Goal: Information Seeking & Learning: Learn about a topic

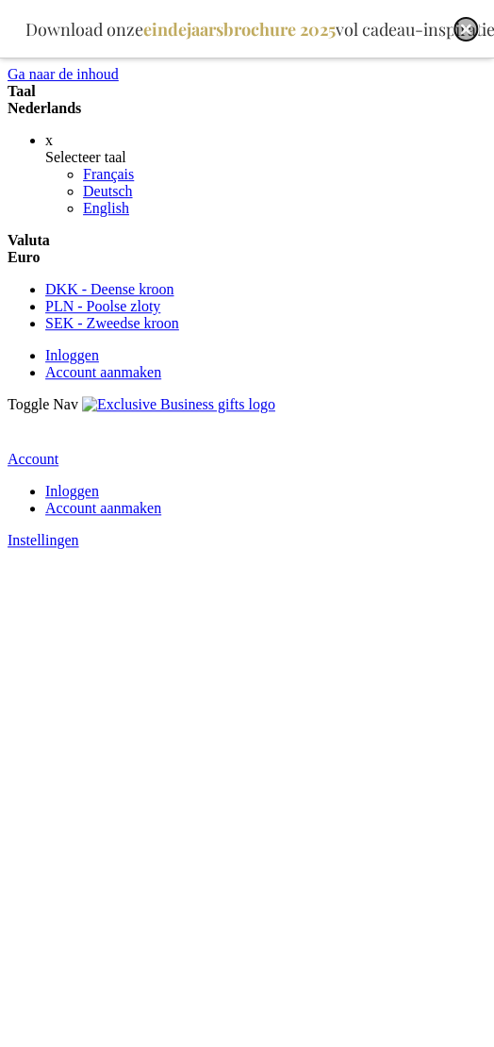
click at [462, 33] on img "Close" at bounding box center [466, 29] width 11 height 11
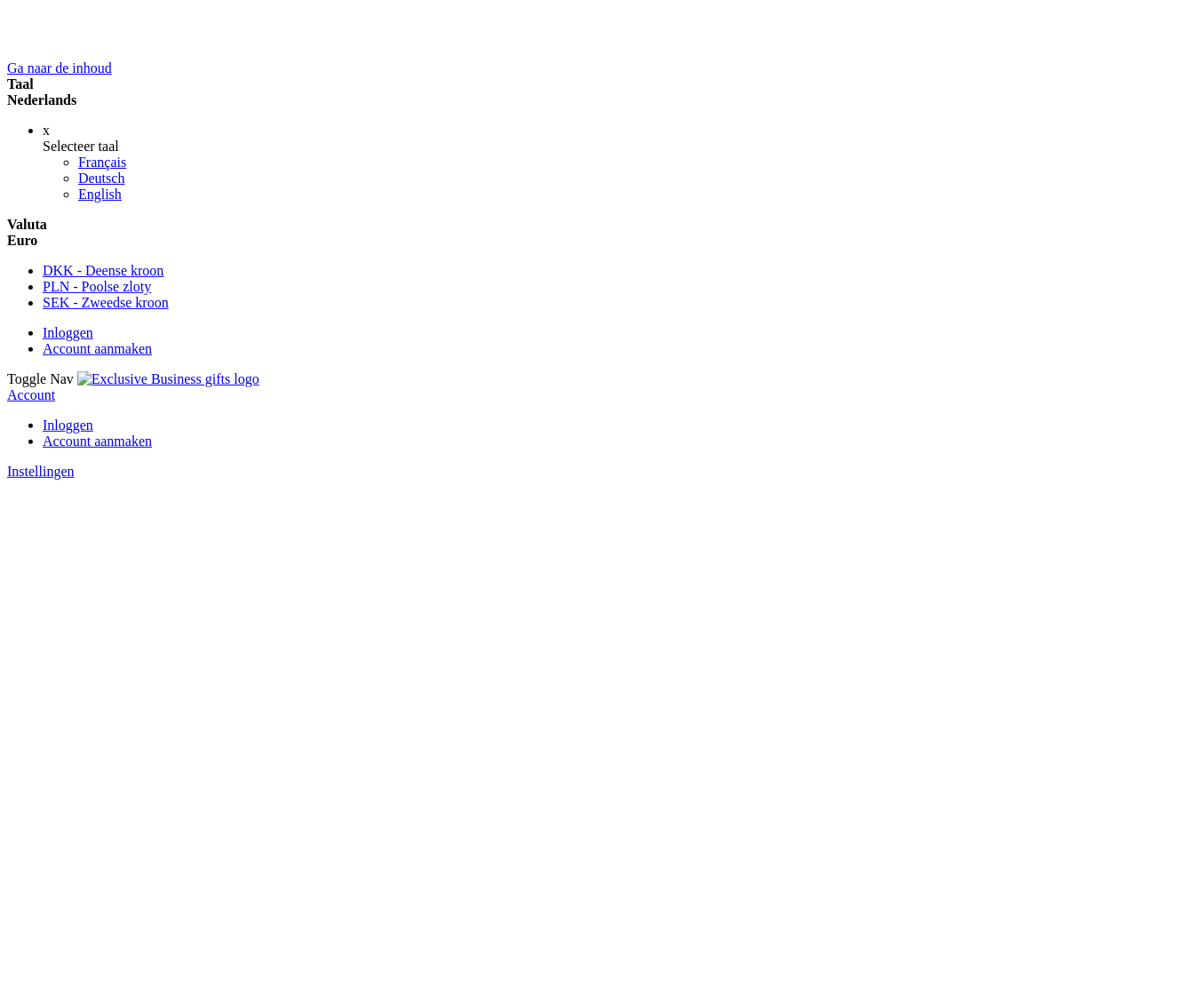
click at [76, 92] on strong "Nederlands" at bounding box center [42, 100] width 70 height 15
click at [465, 138] on div "x" at bounding box center [619, 130] width 1154 height 16
click at [76, 98] on strong "Nederlands" at bounding box center [42, 100] width 70 height 15
drag, startPoint x: 789, startPoint y: 179, endPoint x: 987, endPoint y: 201, distance: 199.2
click at [465, 138] on div "x" at bounding box center [619, 130] width 1154 height 16
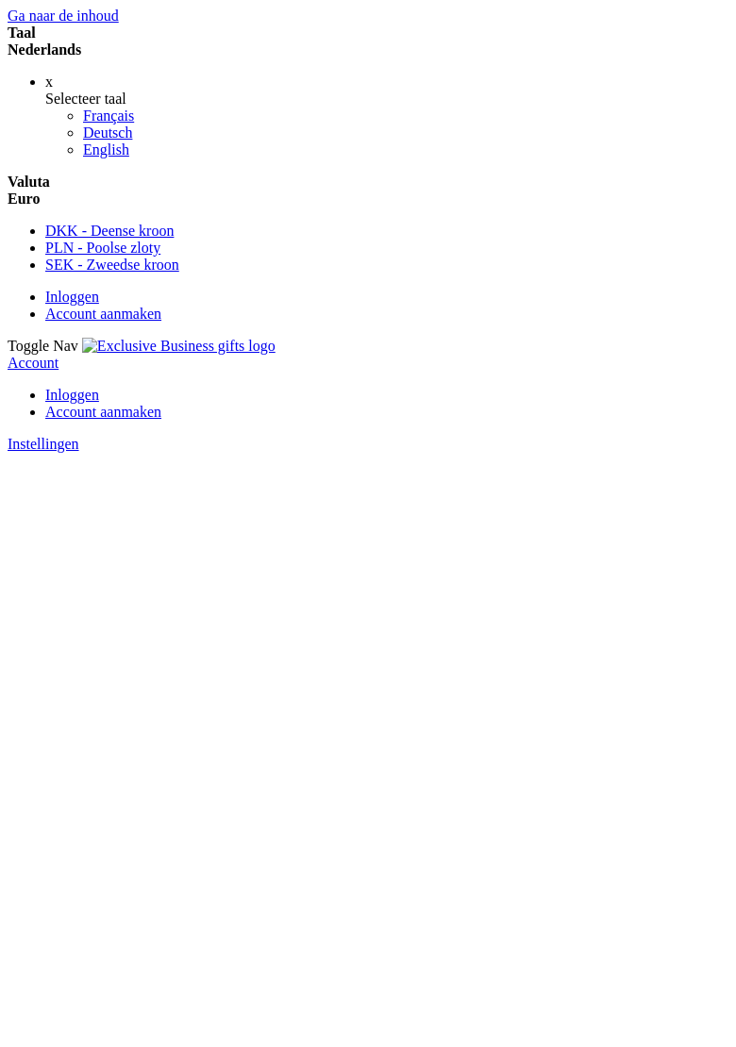
click at [31, 338] on span "Toggle Nav" at bounding box center [43, 346] width 71 height 16
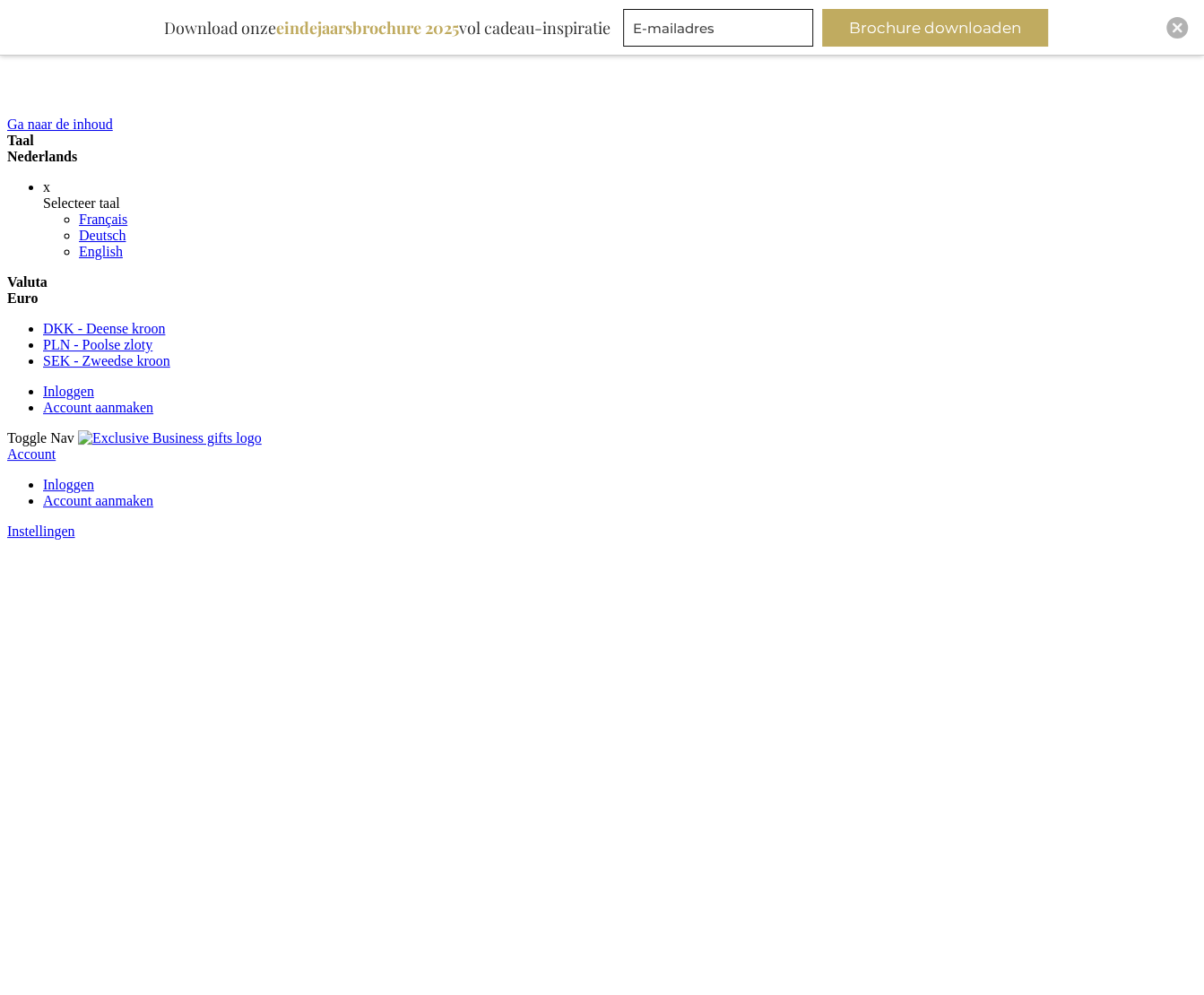
scroll to position [2, 0]
click at [1173, 28] on img "Close" at bounding box center [1176, 28] width 10 height 10
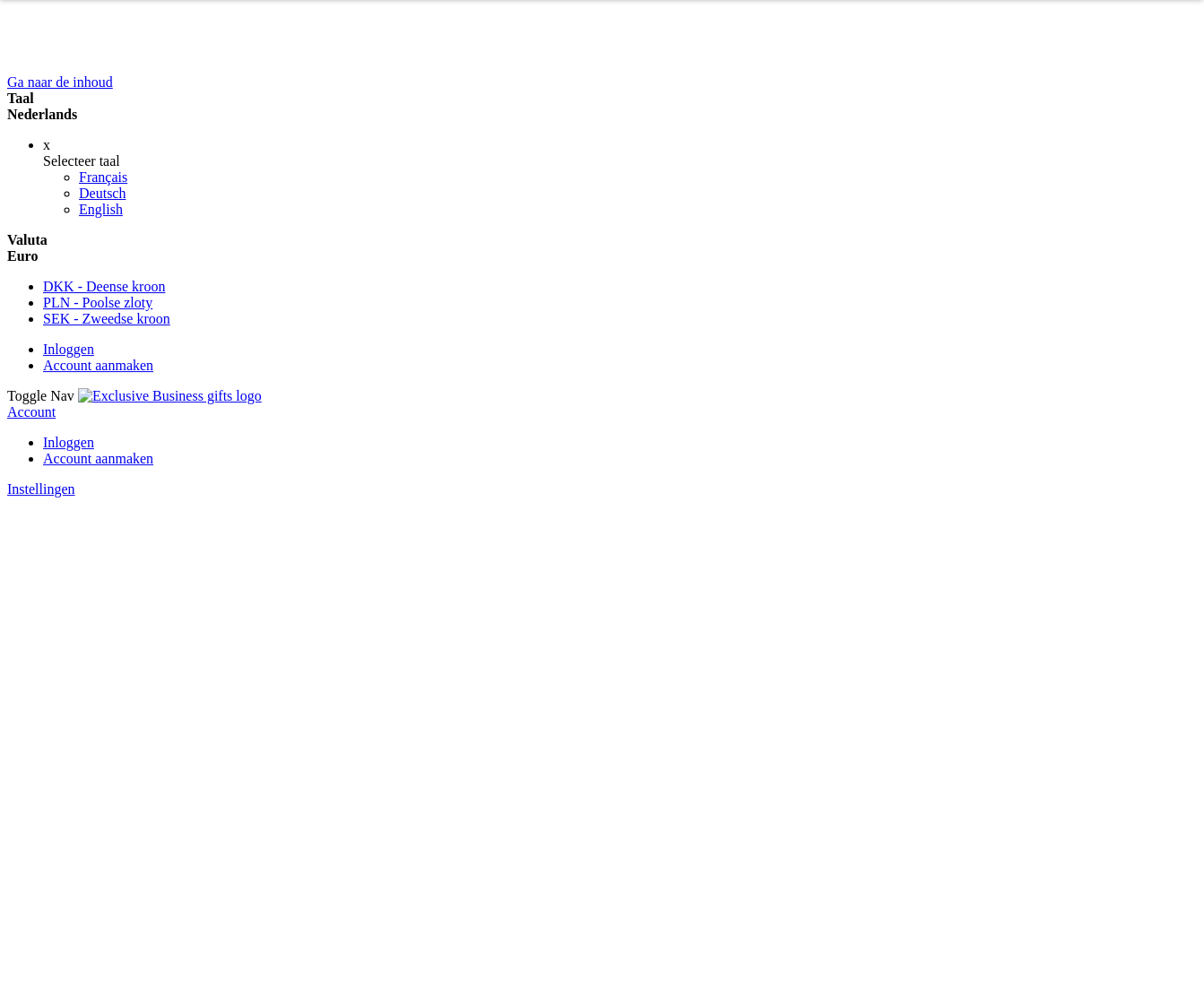
scroll to position [0, 0]
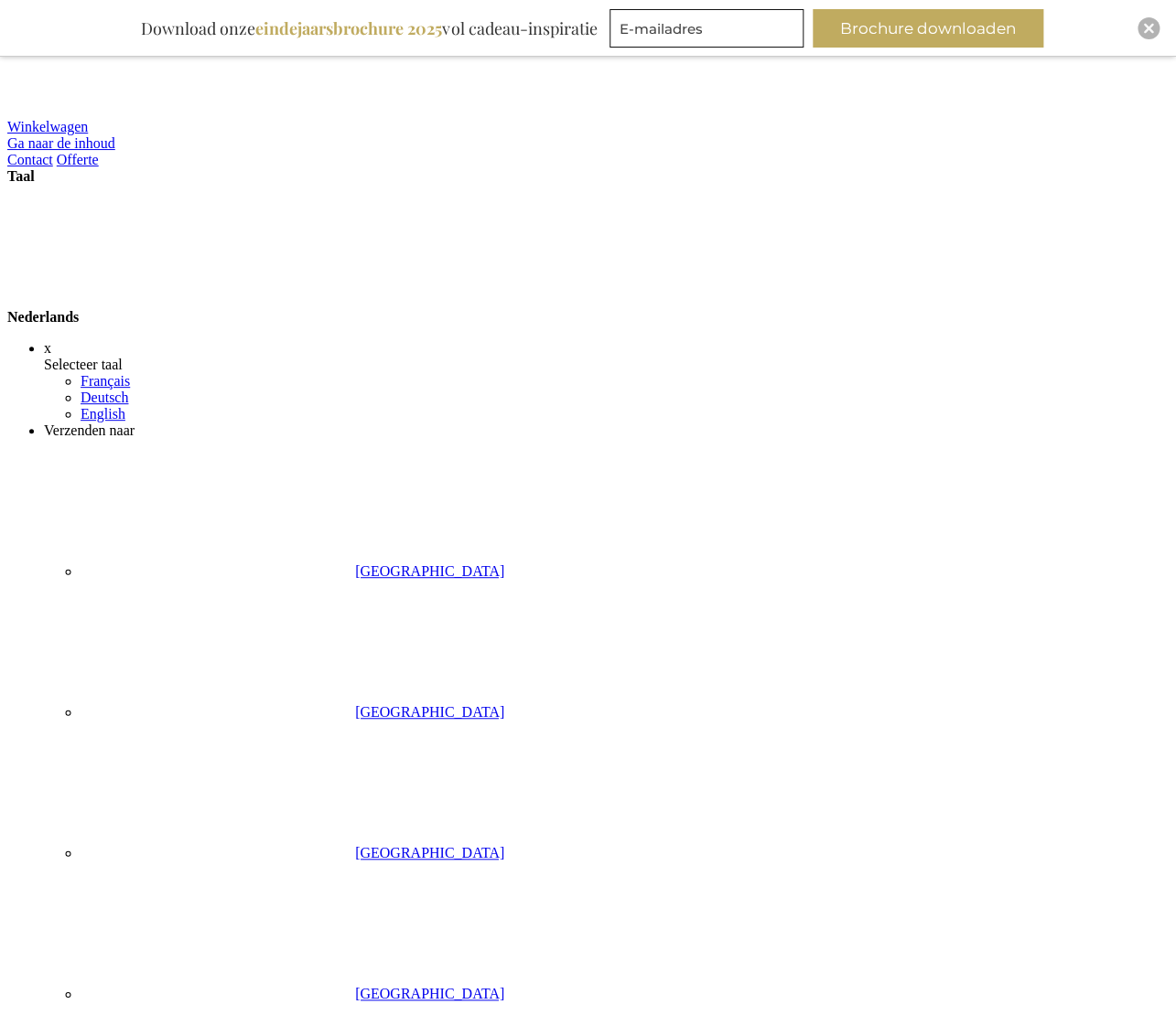
click at [1147, 30] on img "Close" at bounding box center [1148, 28] width 11 height 11
click at [1152, 25] on img "Close" at bounding box center [1148, 28] width 11 height 11
click at [1153, 30] on div "Close" at bounding box center [1148, 28] width 22 height 22
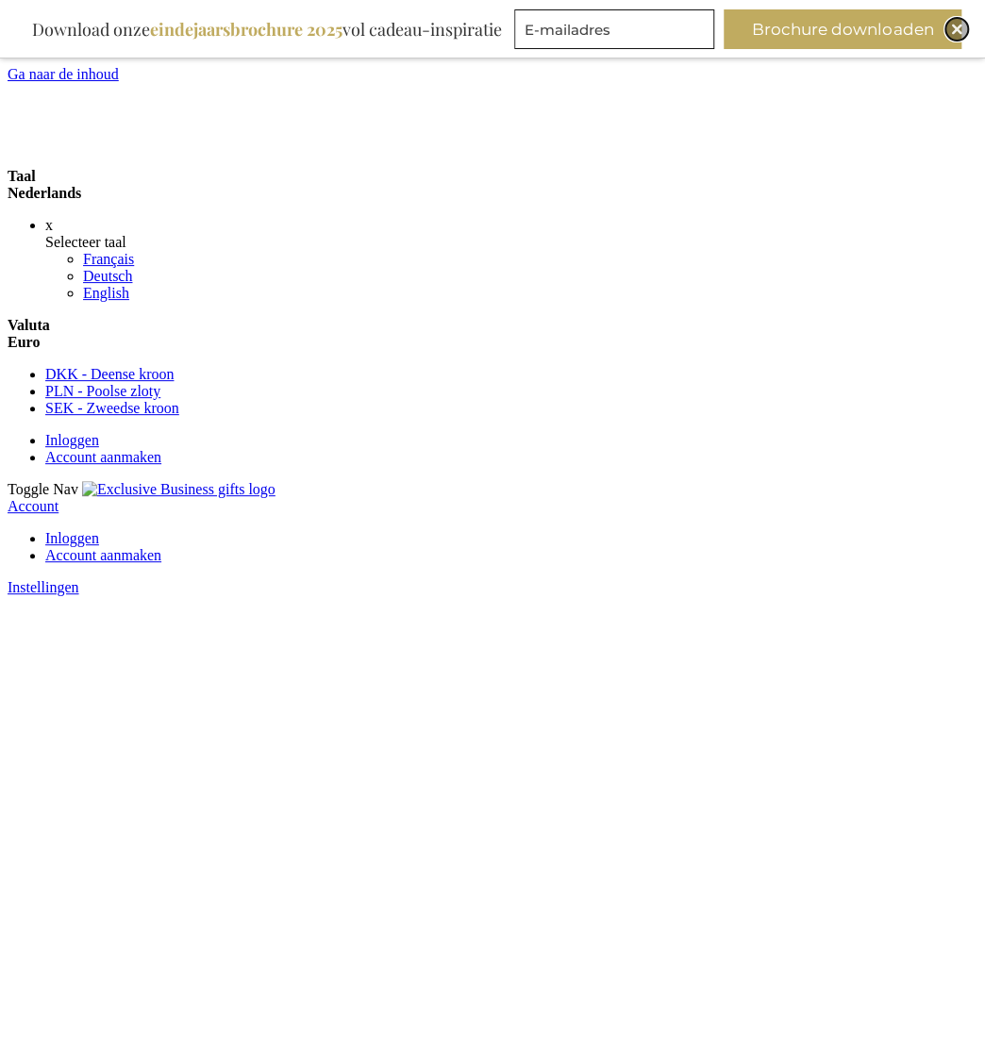
click at [963, 25] on div "Close" at bounding box center [957, 29] width 23 height 23
click at [965, 35] on div "Close" at bounding box center [957, 29] width 23 height 23
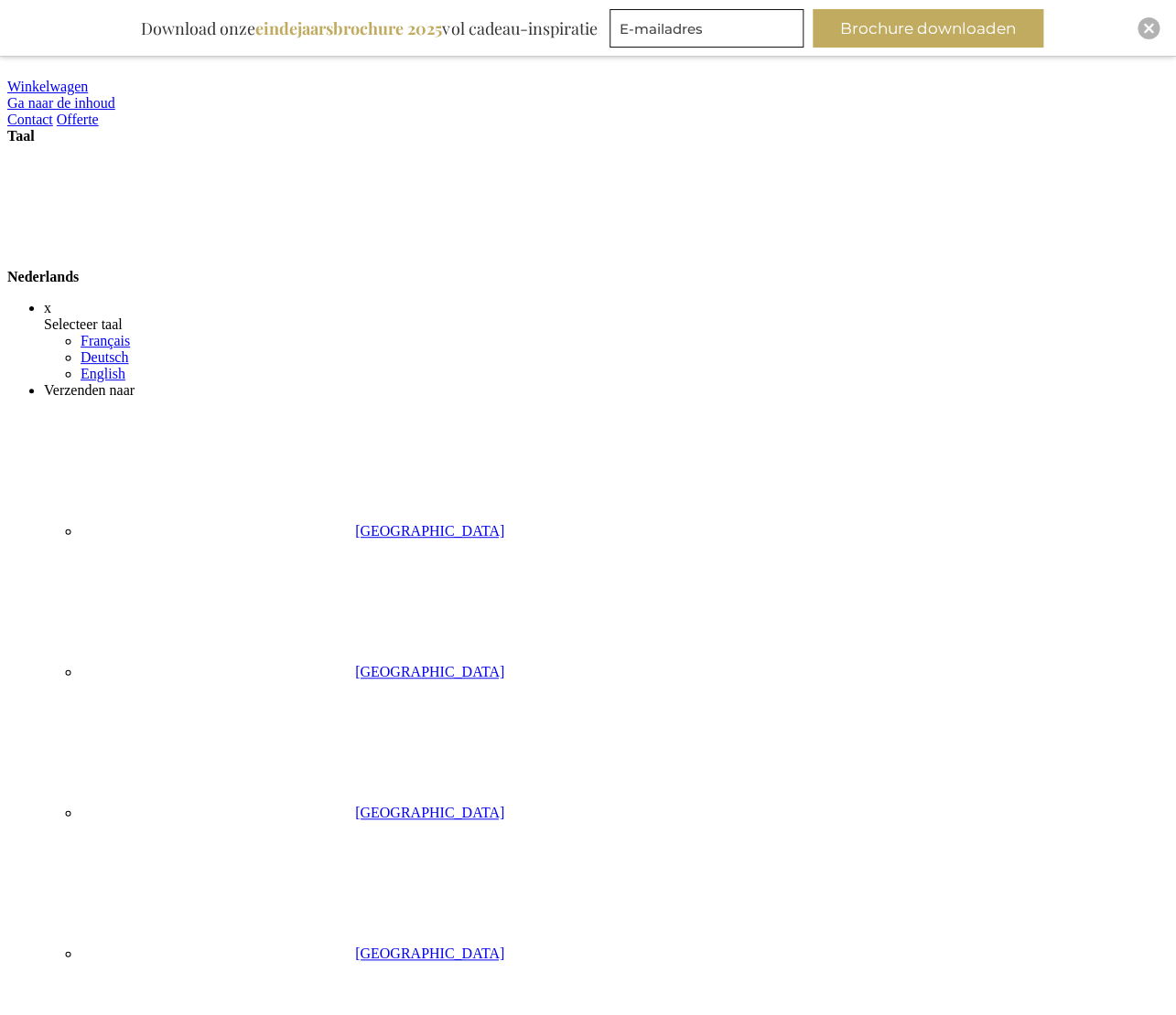
scroll to position [27, 0]
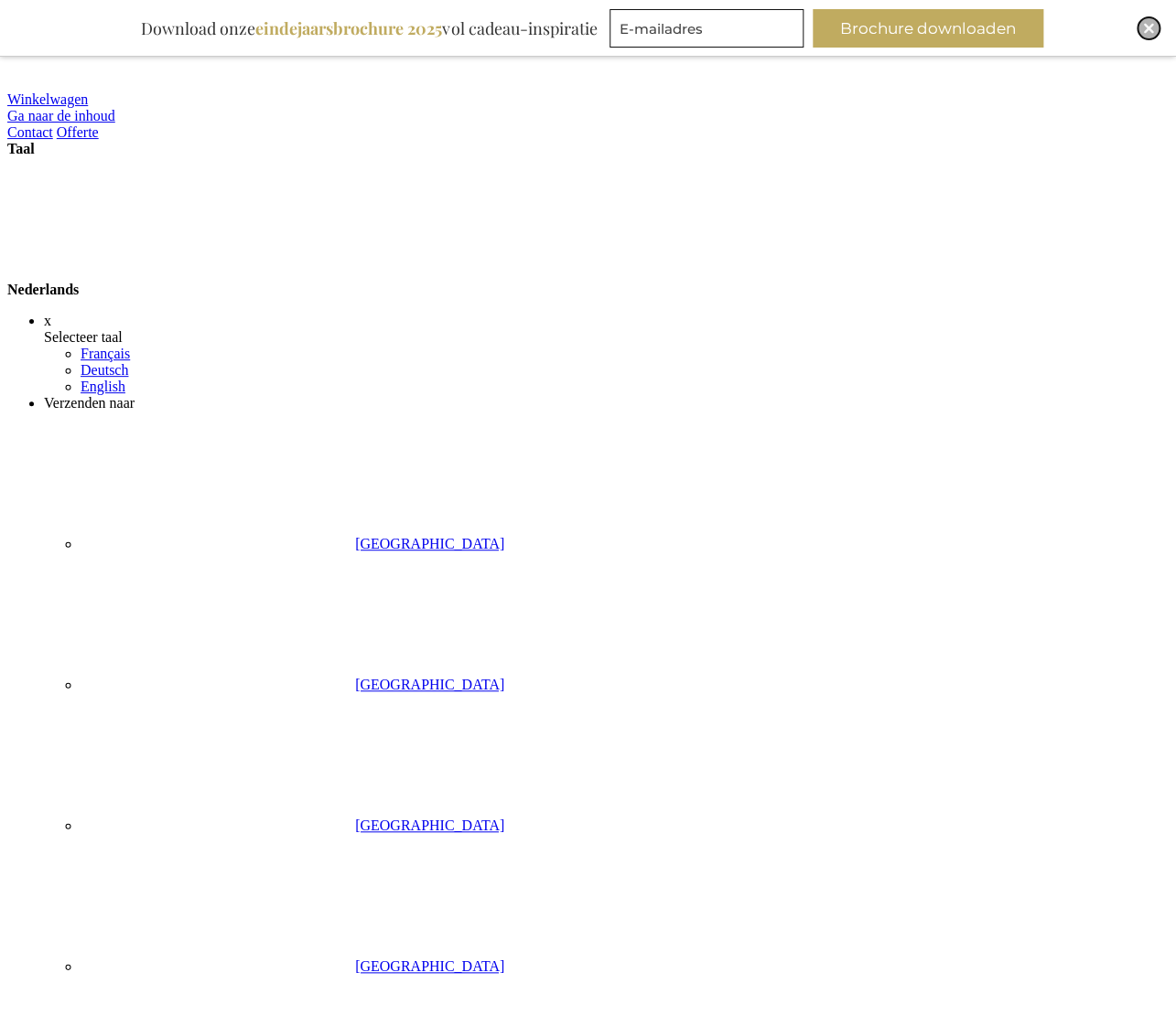
click at [1145, 24] on img "Close" at bounding box center [1148, 28] width 11 height 11
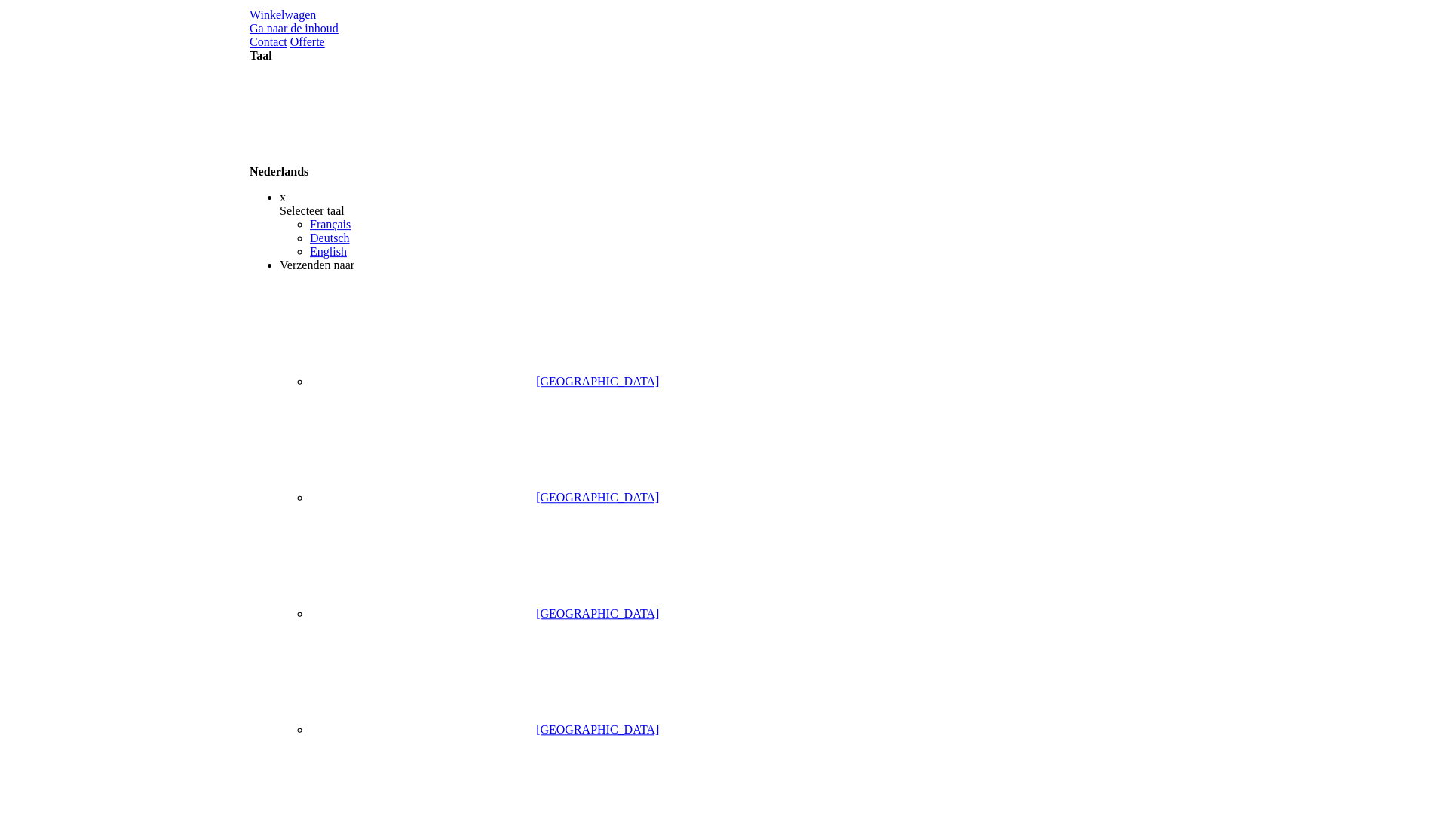
scroll to position [0, 0]
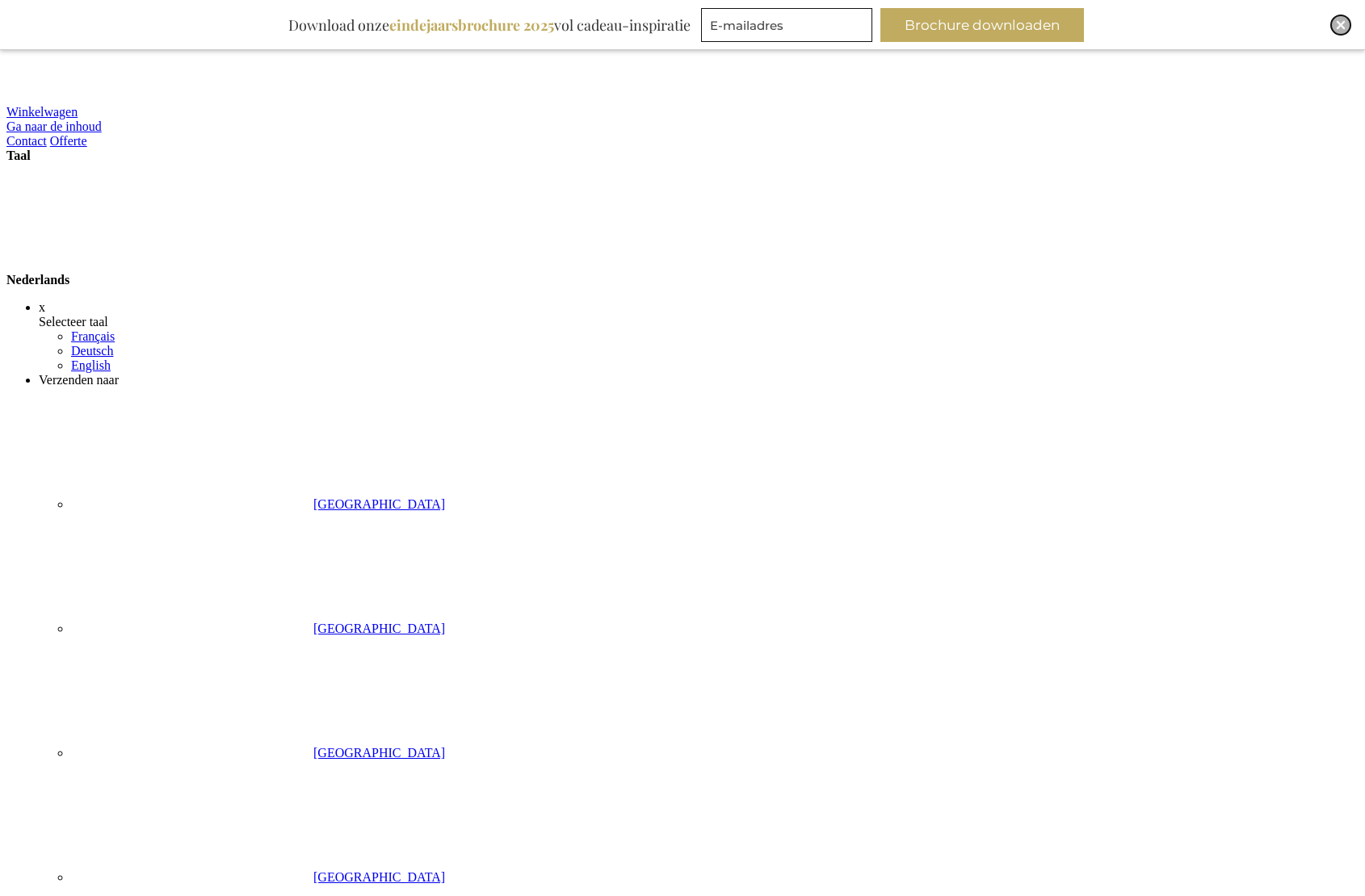
click at [1336, 25] on img "Close" at bounding box center [1340, 25] width 9 height 9
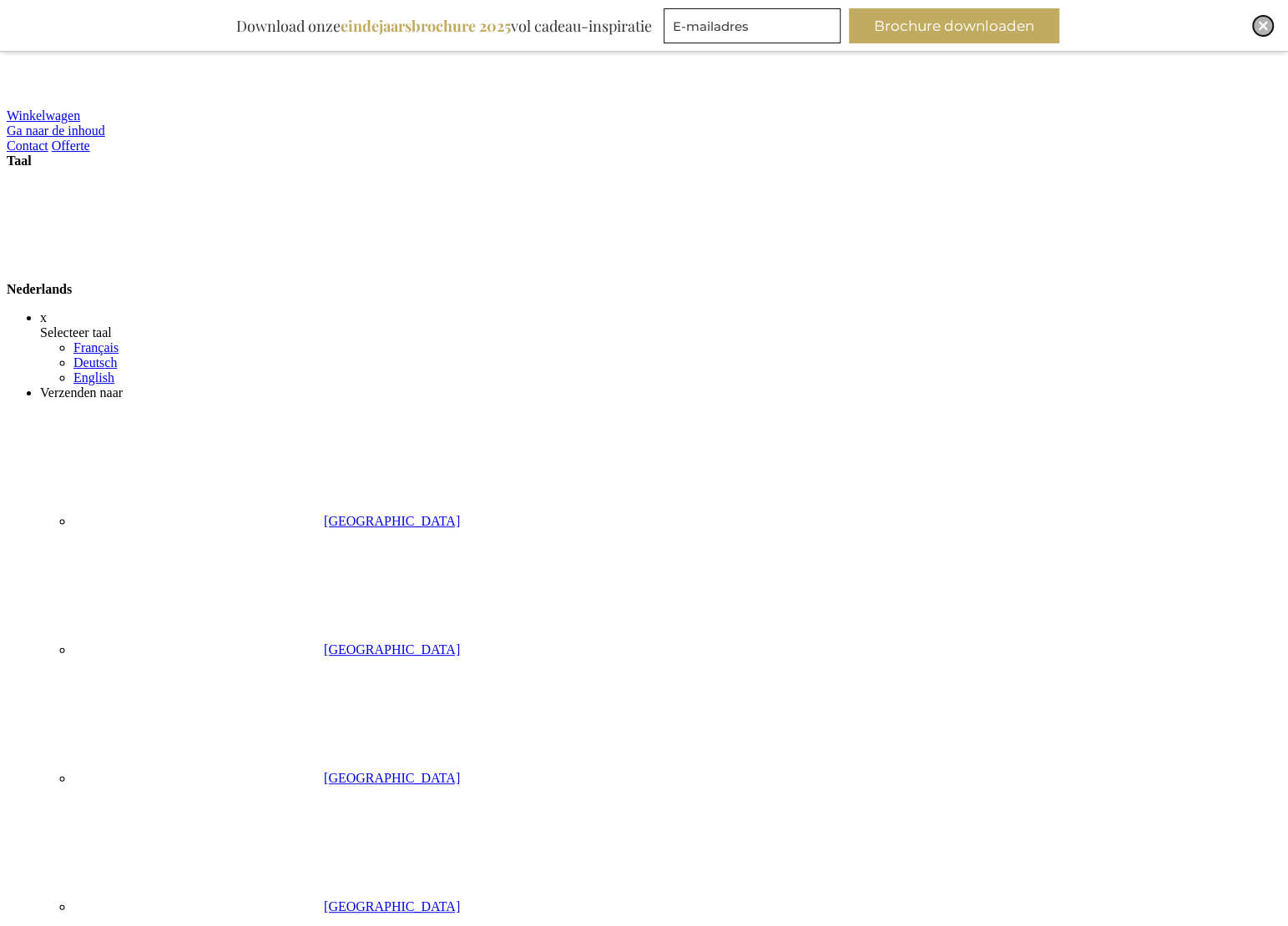
drag, startPoint x: 1270, startPoint y: 25, endPoint x: 1287, endPoint y: 39, distance: 22.0
click at [1271, 26] on div "Close" at bounding box center [1262, 26] width 20 height 20
click at [1260, 26] on img "Close" at bounding box center [1262, 26] width 10 height 10
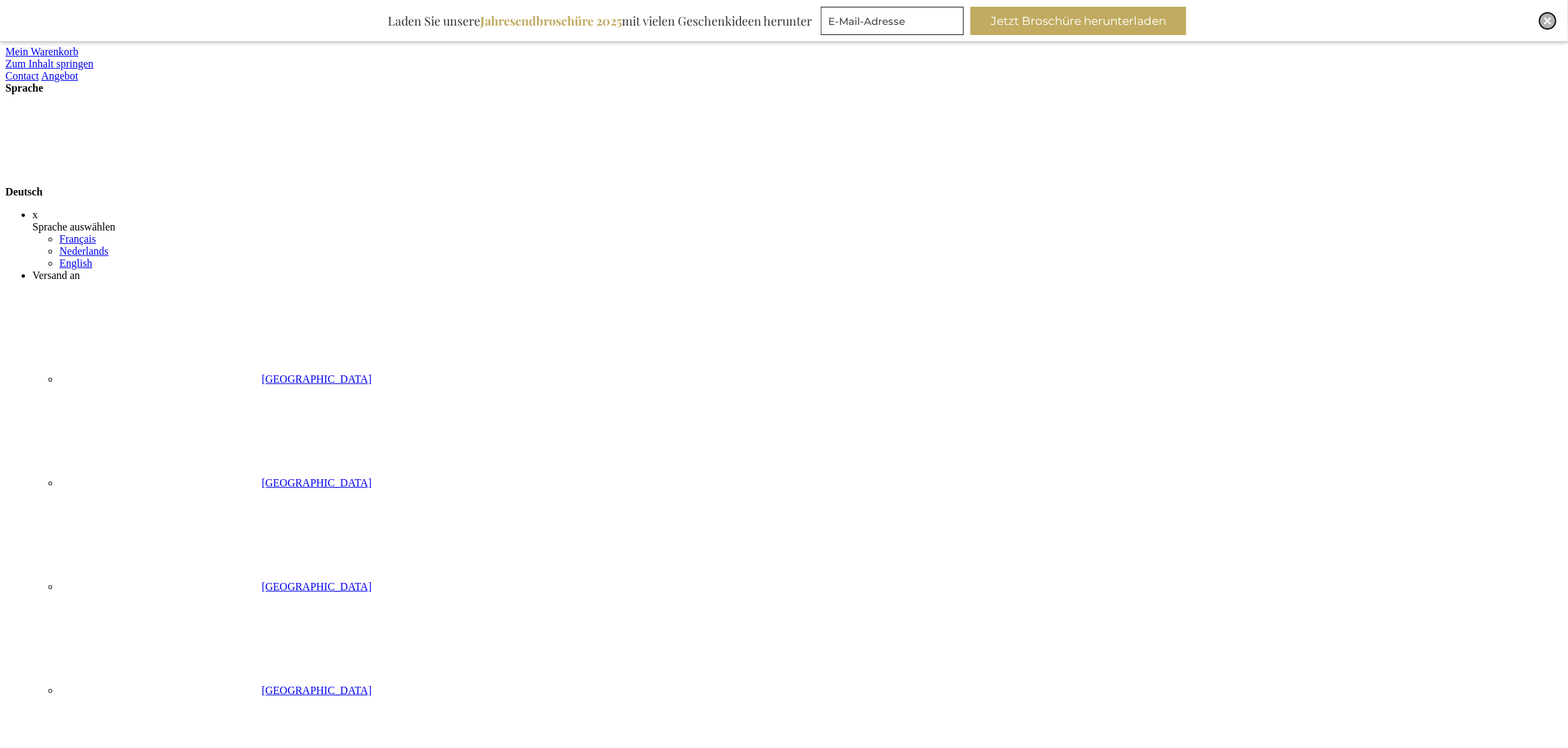
click at [1544, 19] on img "Close" at bounding box center [1547, 21] width 8 height 8
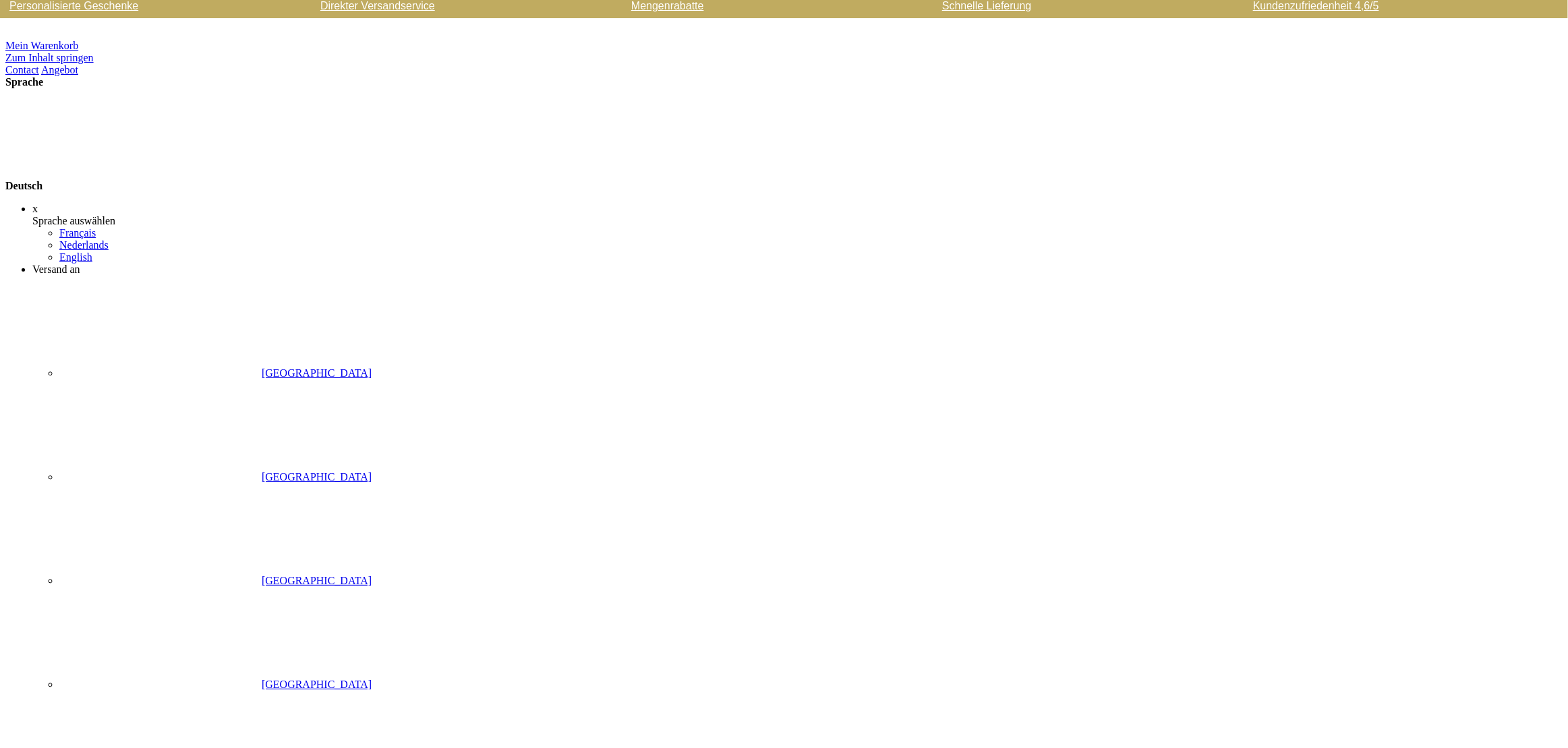
scroll to position [6, 0]
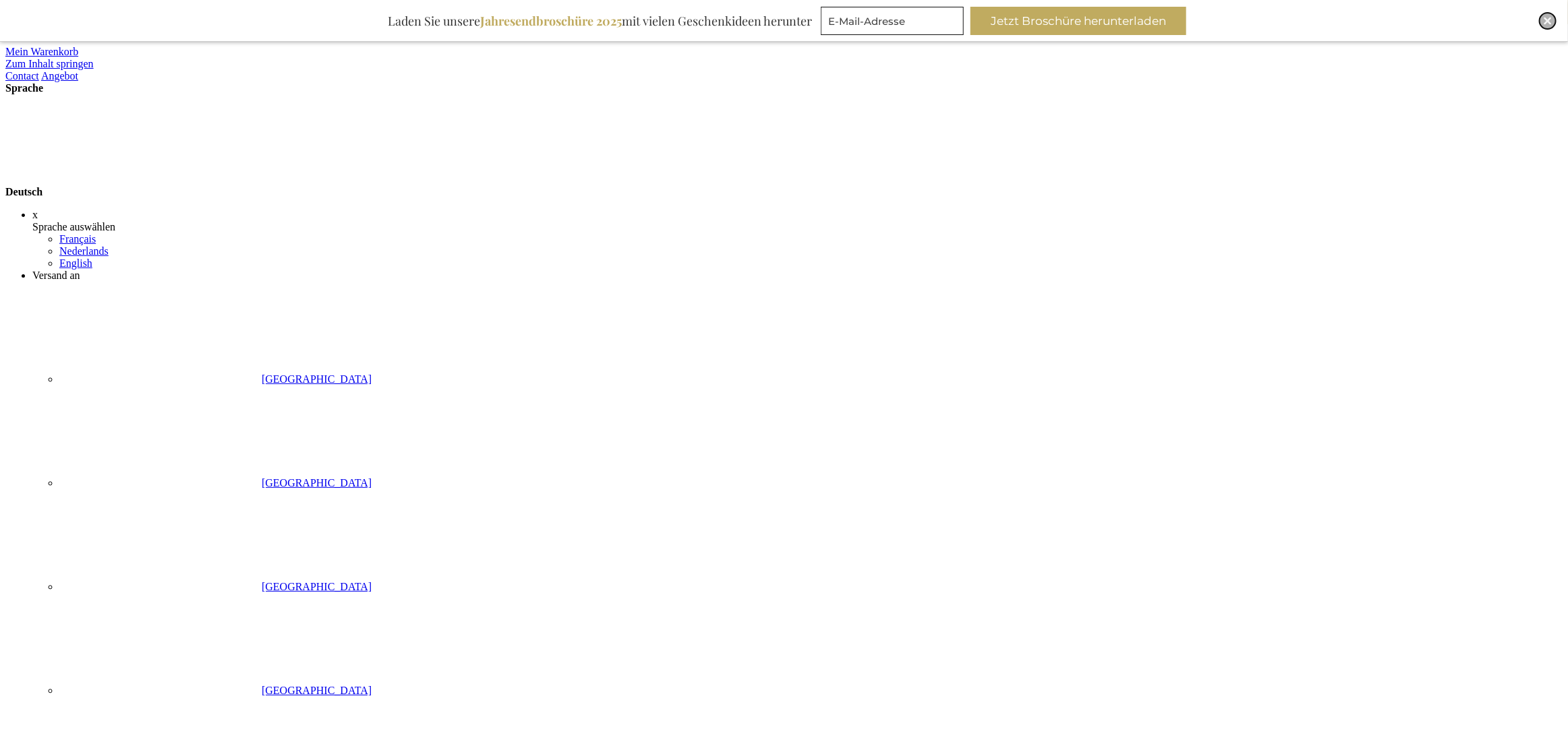
click at [1543, 21] on div "Close" at bounding box center [1547, 21] width 16 height 16
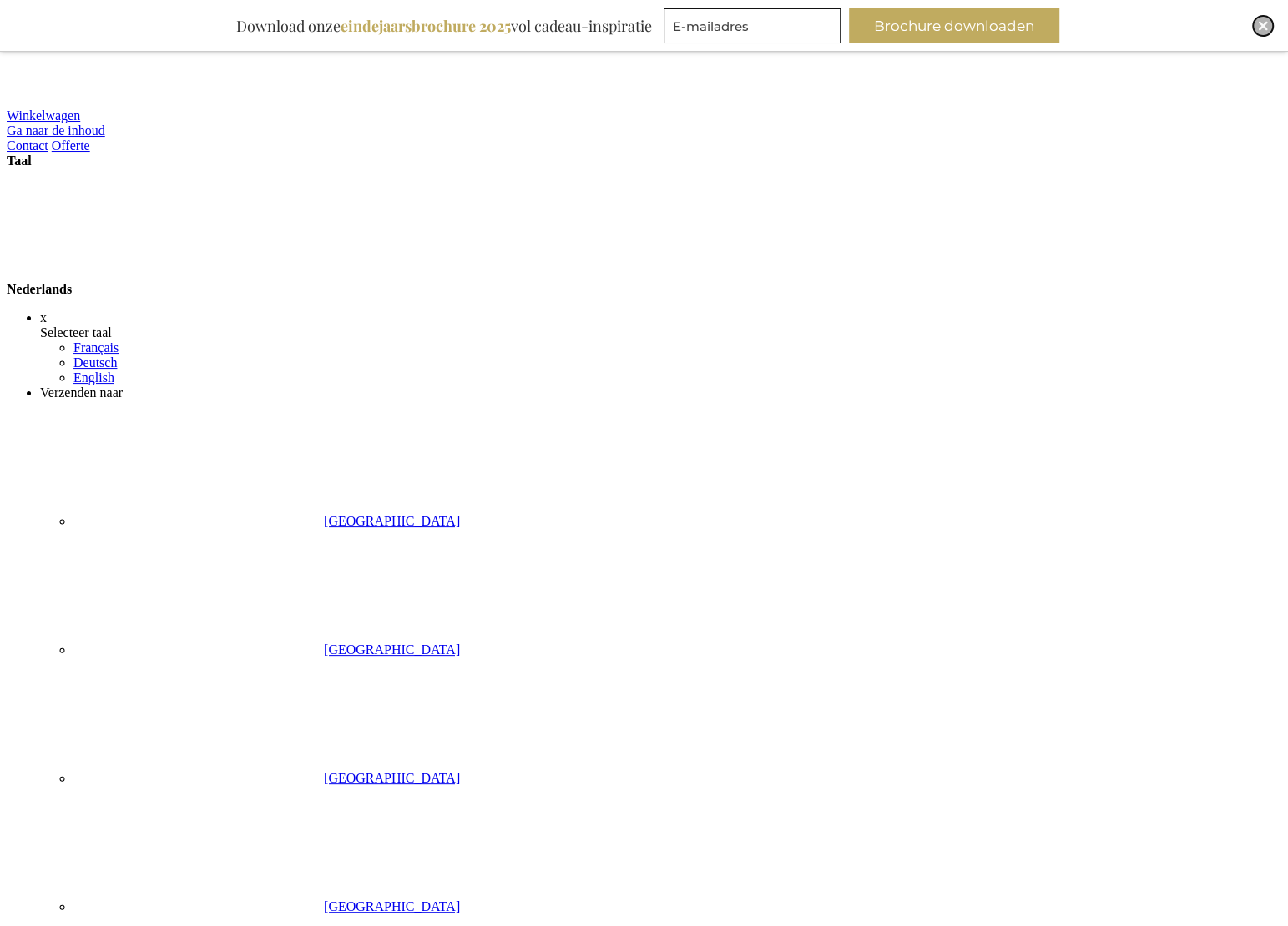
click at [1259, 21] on img "Close" at bounding box center [1262, 26] width 10 height 10
click at [1261, 25] on img "Close" at bounding box center [1262, 26] width 10 height 10
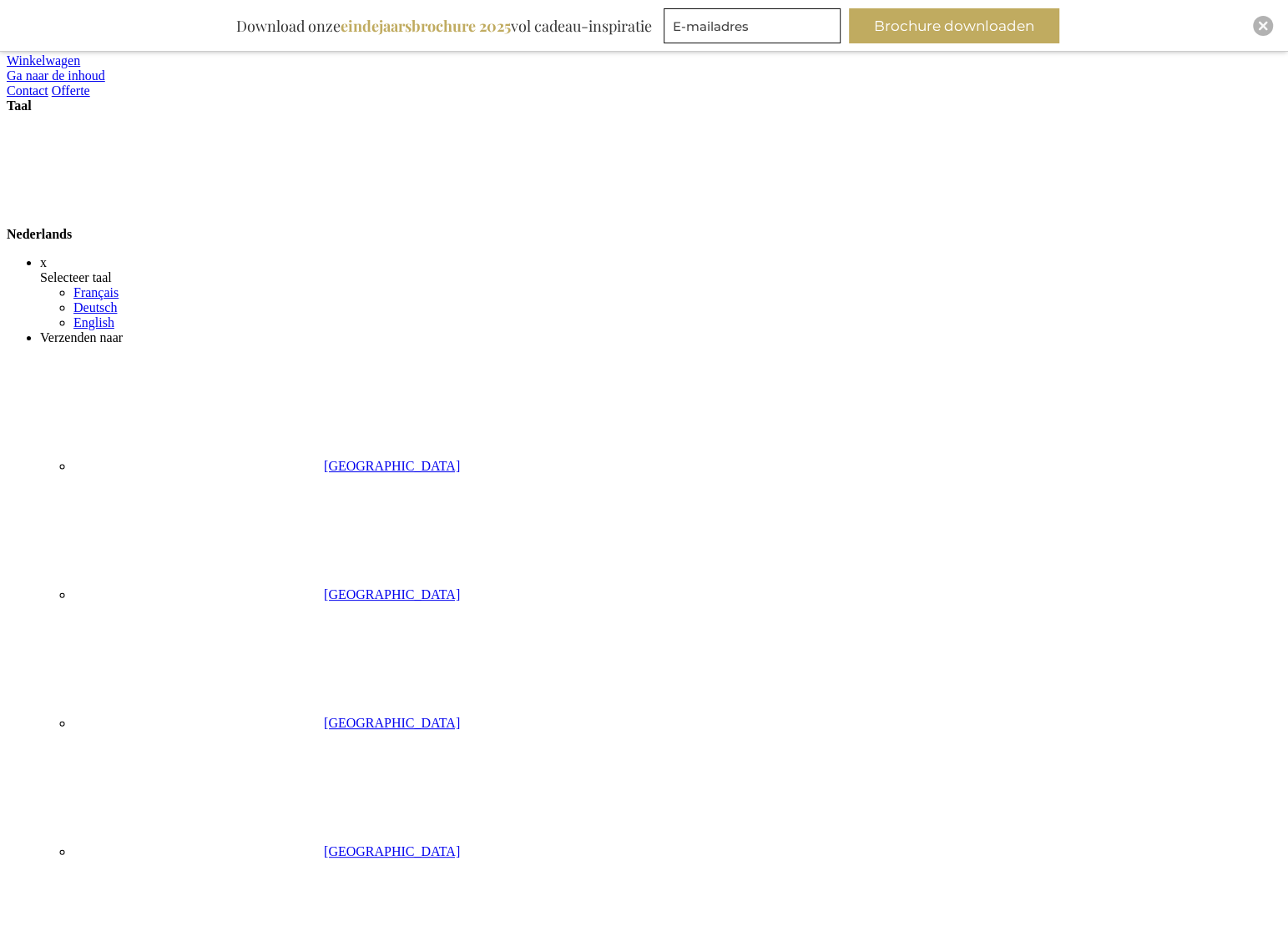
scroll to position [51, 0]
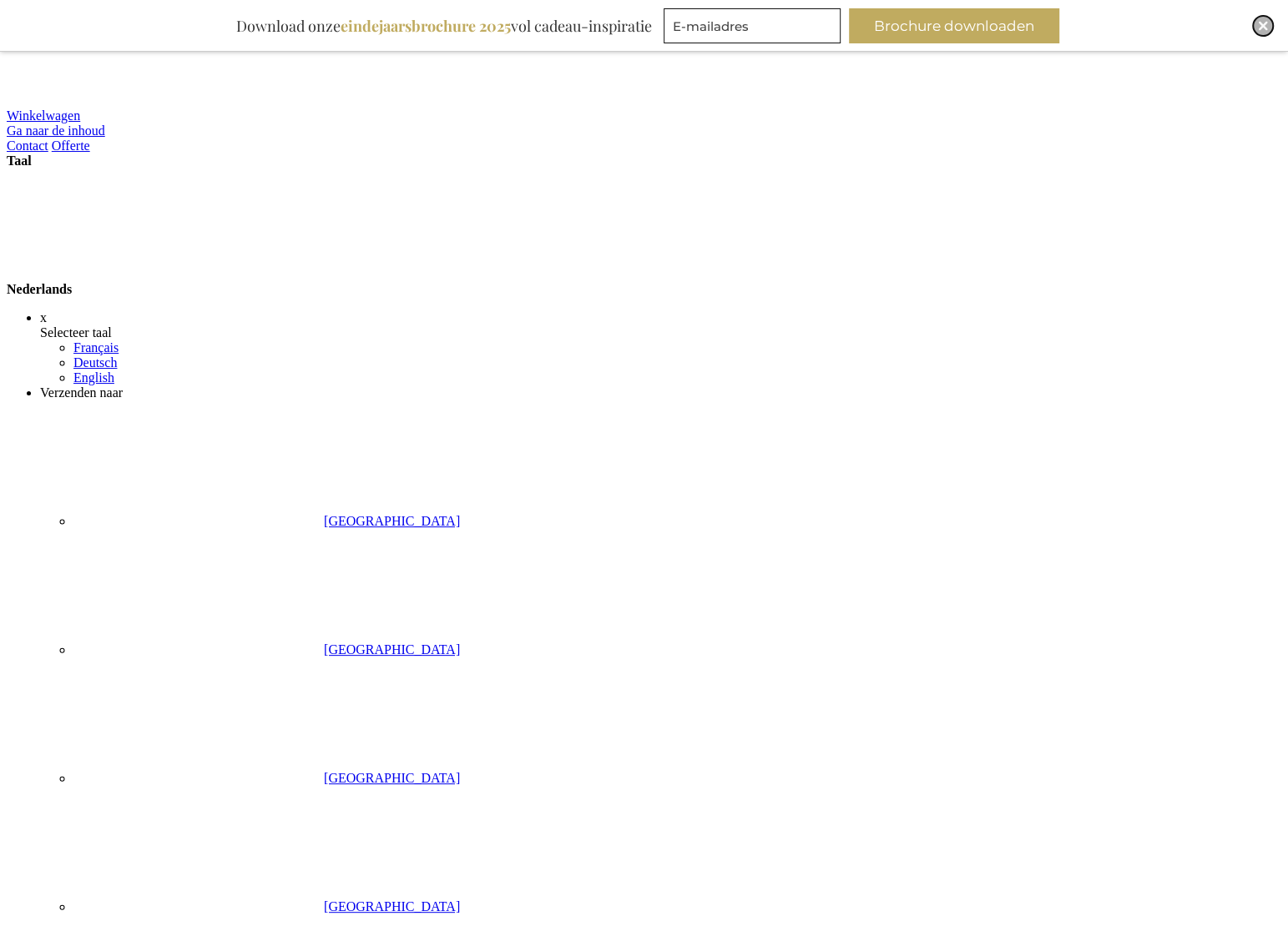
click at [1263, 24] on img "Close" at bounding box center [1262, 26] width 10 height 10
click at [1262, 27] on img "Close" at bounding box center [1262, 26] width 10 height 10
drag, startPoint x: 1259, startPoint y: 27, endPoint x: 1248, endPoint y: 27, distance: 11.0
click at [1259, 27] on img "Close" at bounding box center [1262, 26] width 10 height 10
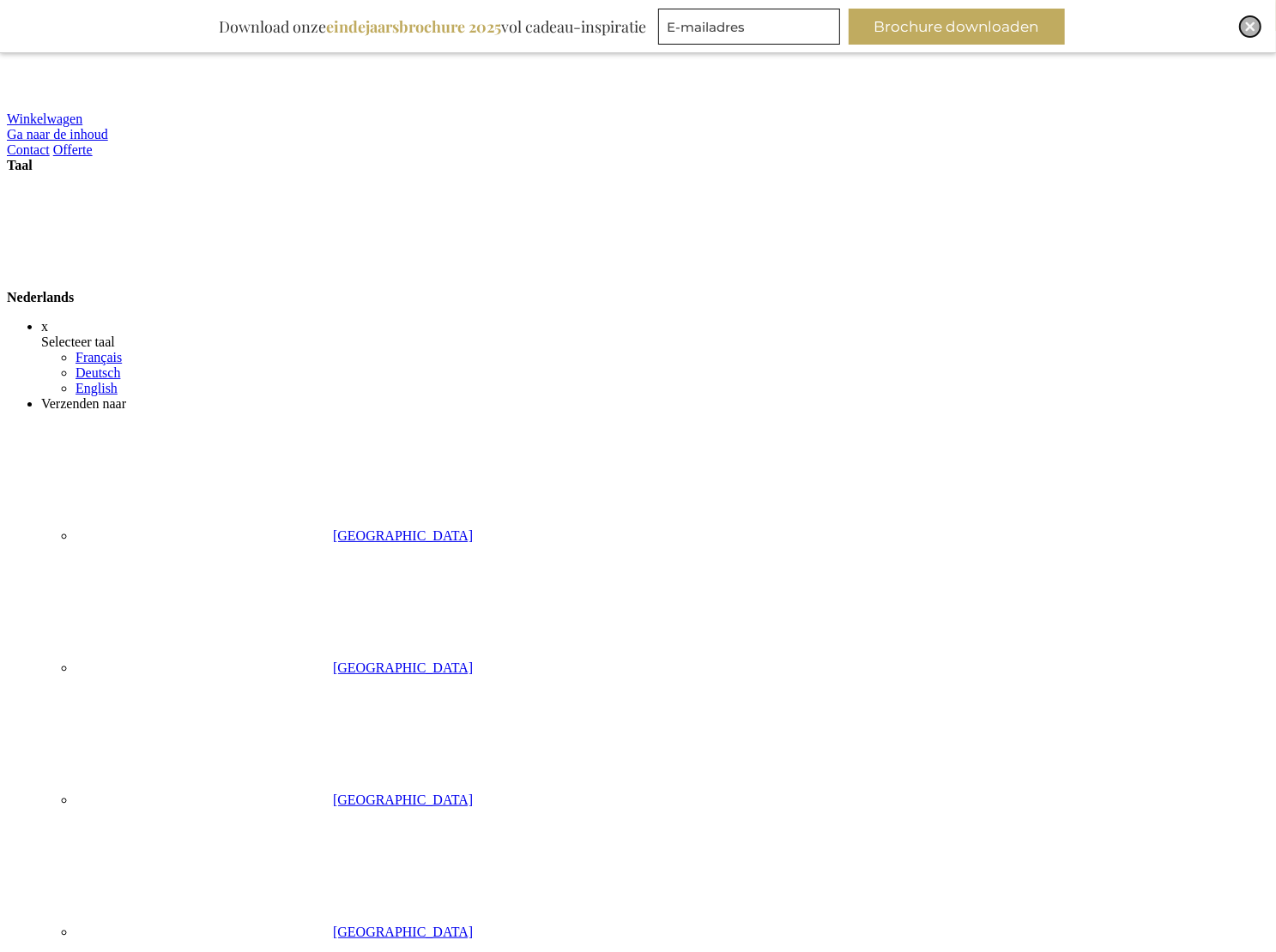
click at [1249, 25] on img "Close" at bounding box center [1250, 26] width 10 height 10
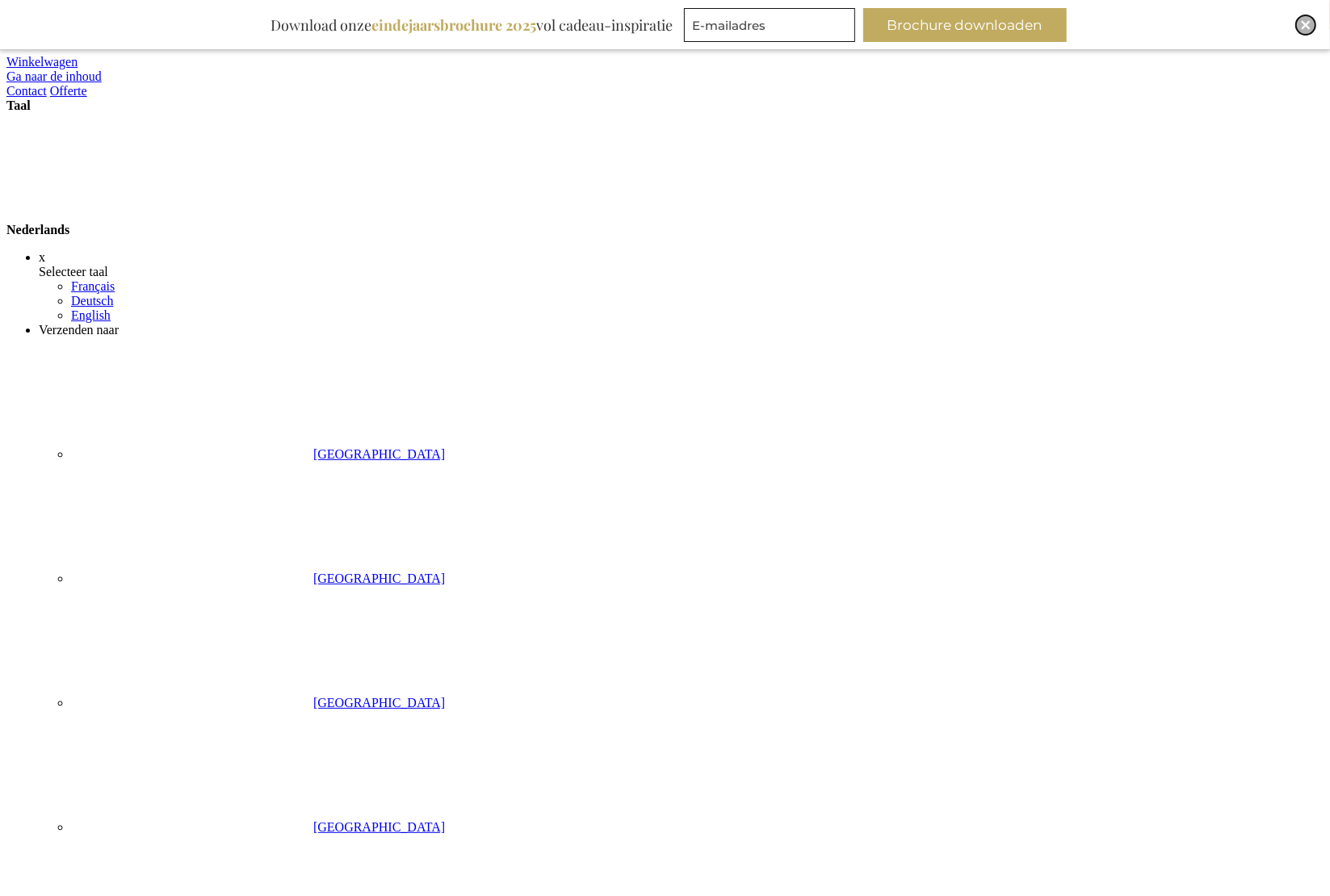
click at [1306, 22] on img "Close" at bounding box center [1305, 25] width 9 height 9
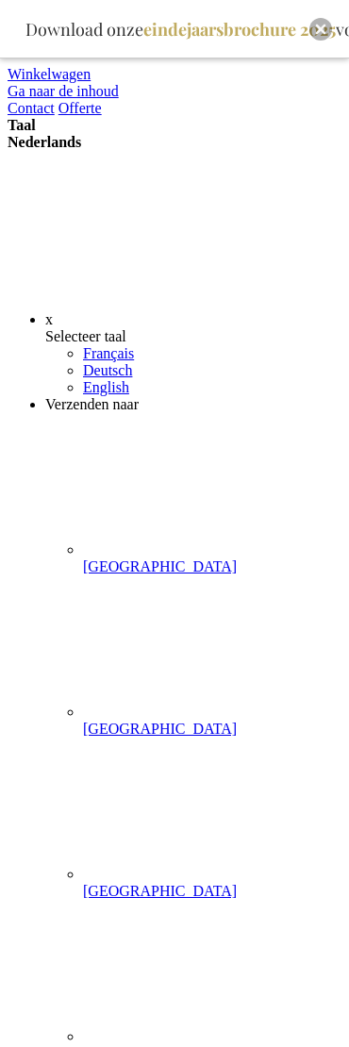
scroll to position [58, 0]
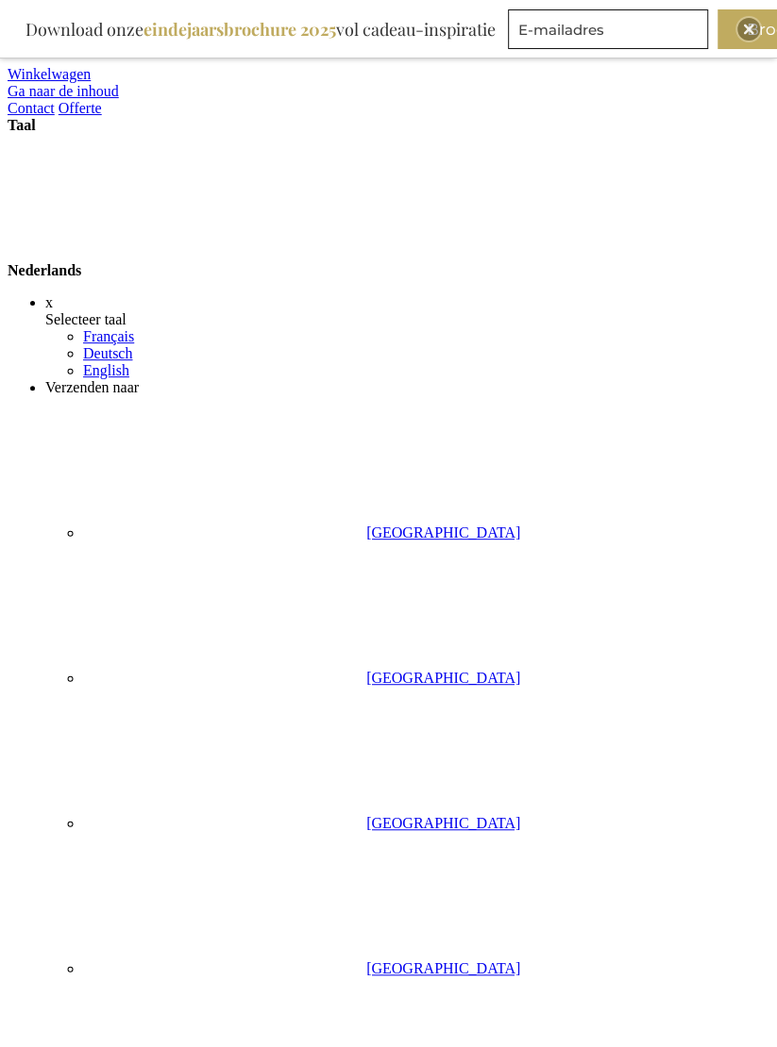
scroll to position [58, 0]
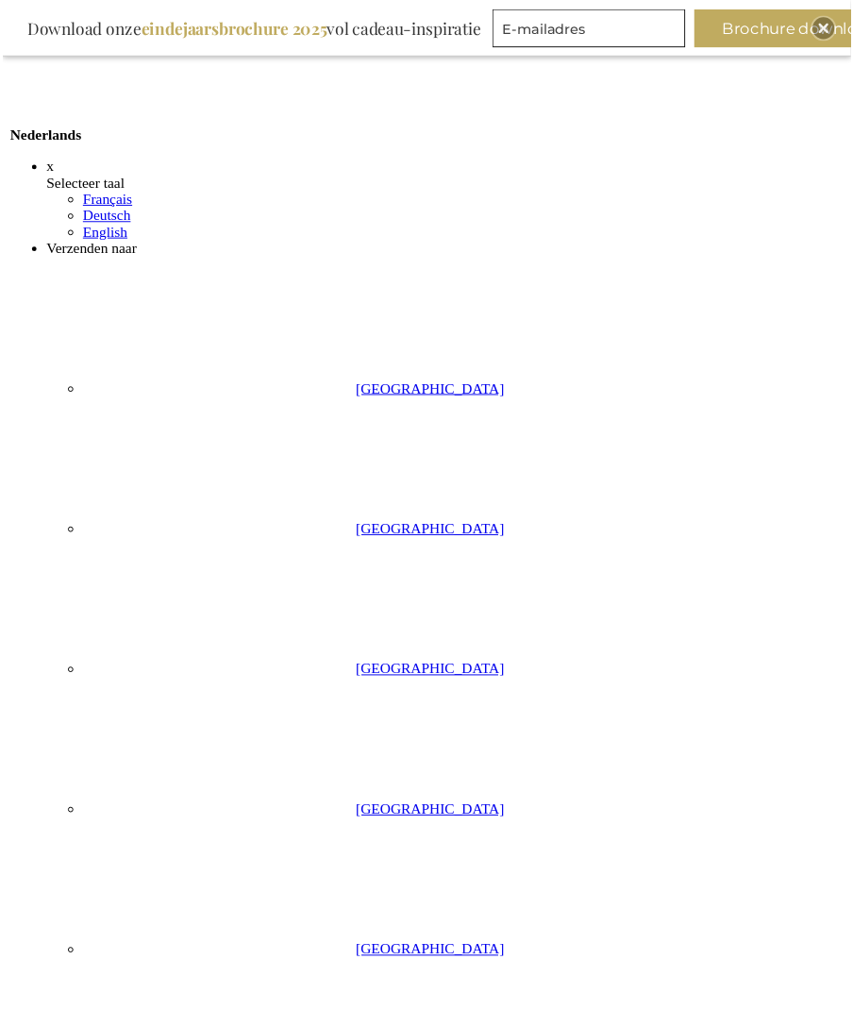
scroll to position [121, 0]
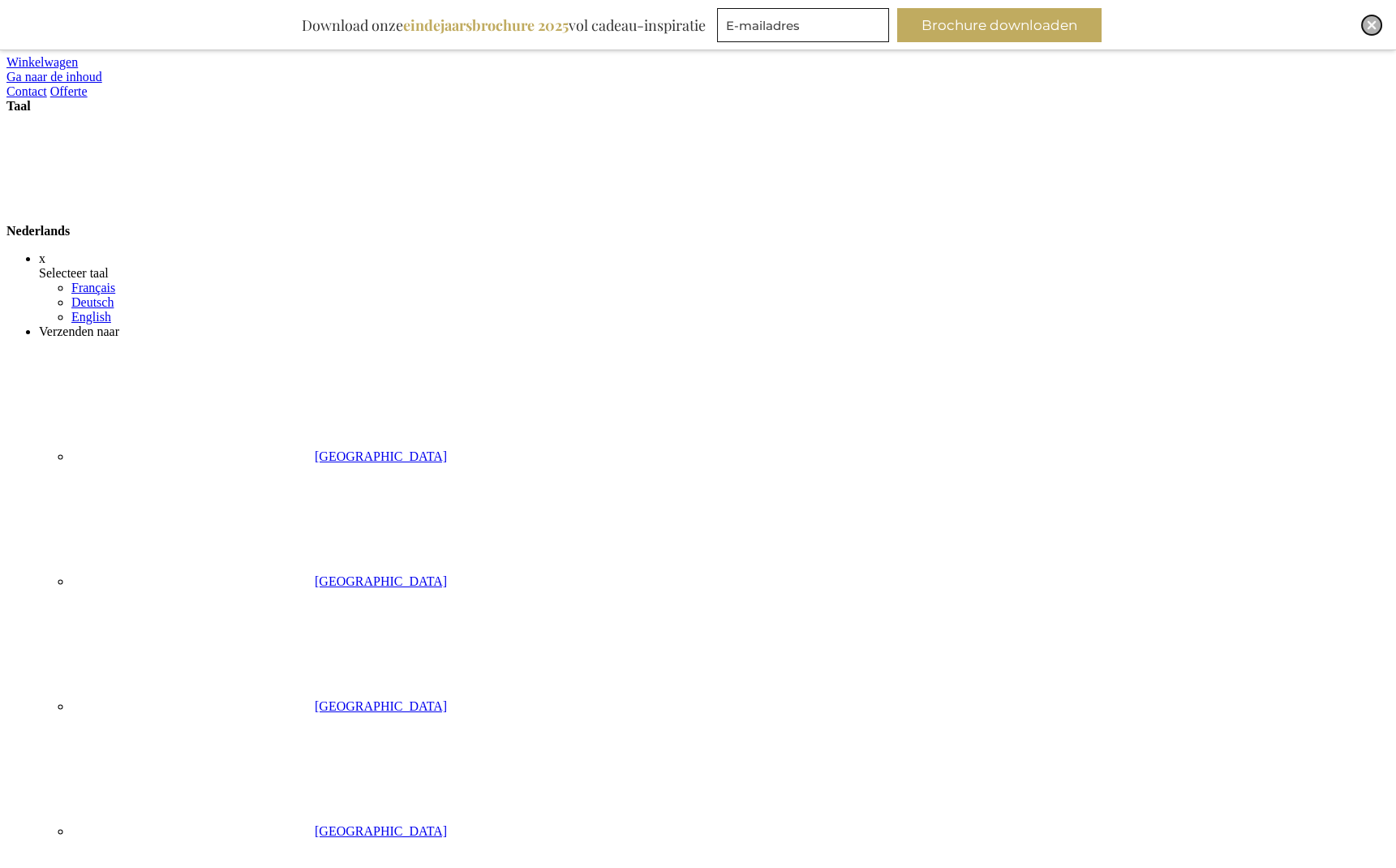
click at [1375, 25] on img "Close" at bounding box center [1371, 25] width 9 height 9
